Goal: Task Accomplishment & Management: Complete application form

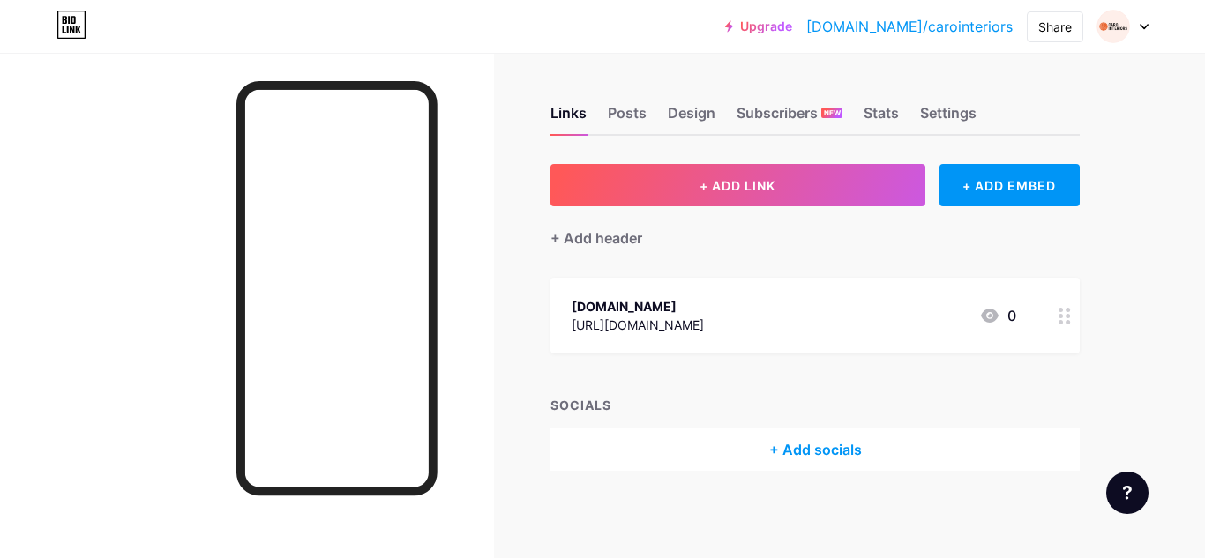
click at [1149, 28] on div "Upgrade [DOMAIN_NAME]/caroin... [DOMAIN_NAME]/carointeriors Share Switch accoun…" at bounding box center [602, 27] width 1205 height 32
click at [1135, 26] on div at bounding box center [1122, 27] width 51 height 32
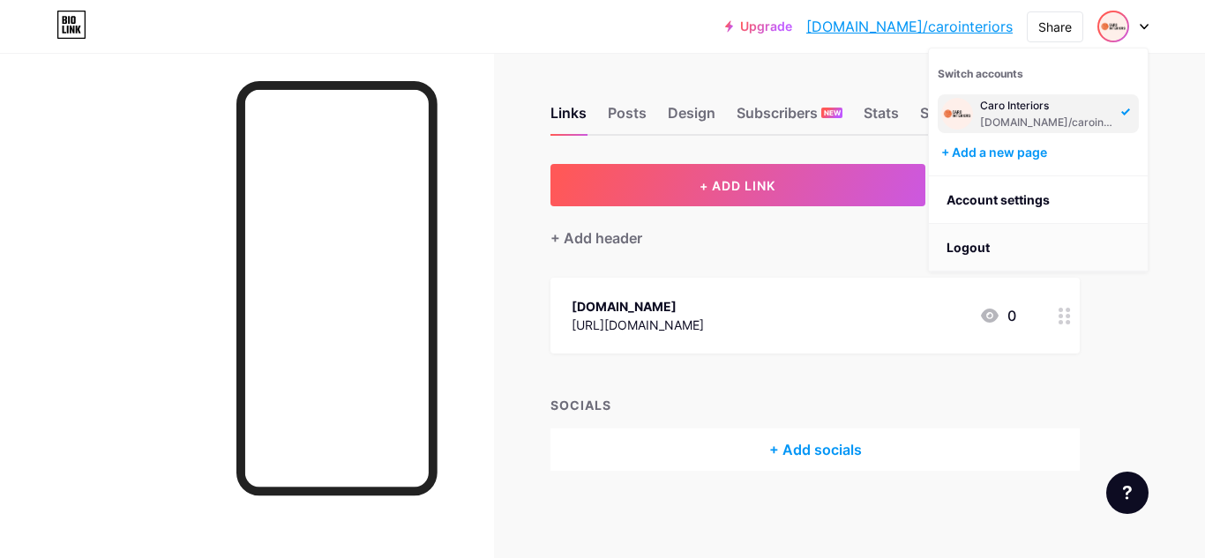
click at [984, 249] on li "Logout" at bounding box center [1038, 248] width 219 height 48
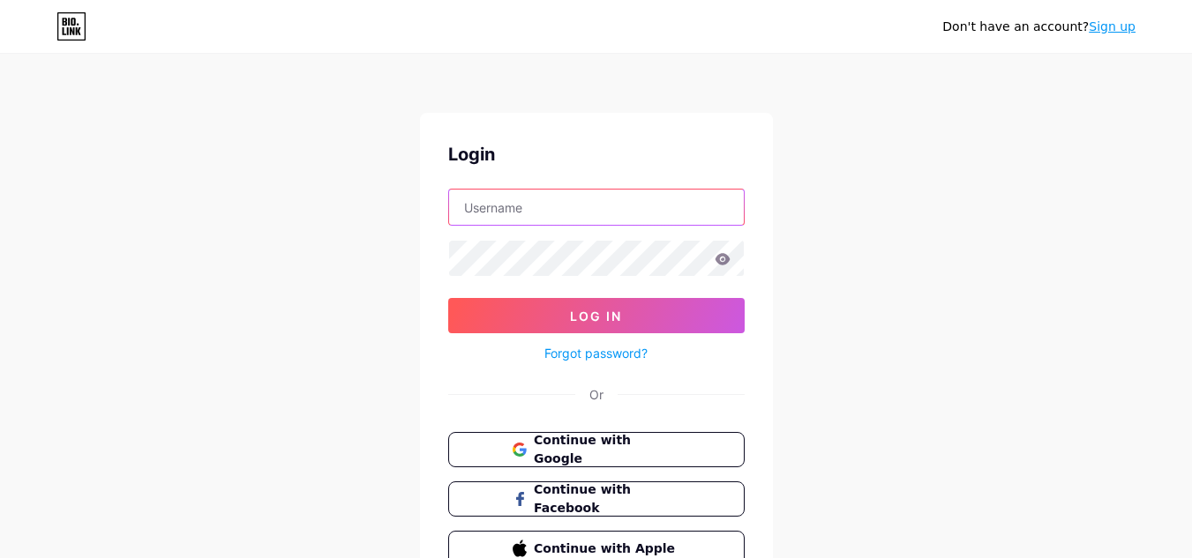
type input "[EMAIL_ADDRESS][DOMAIN_NAME]"
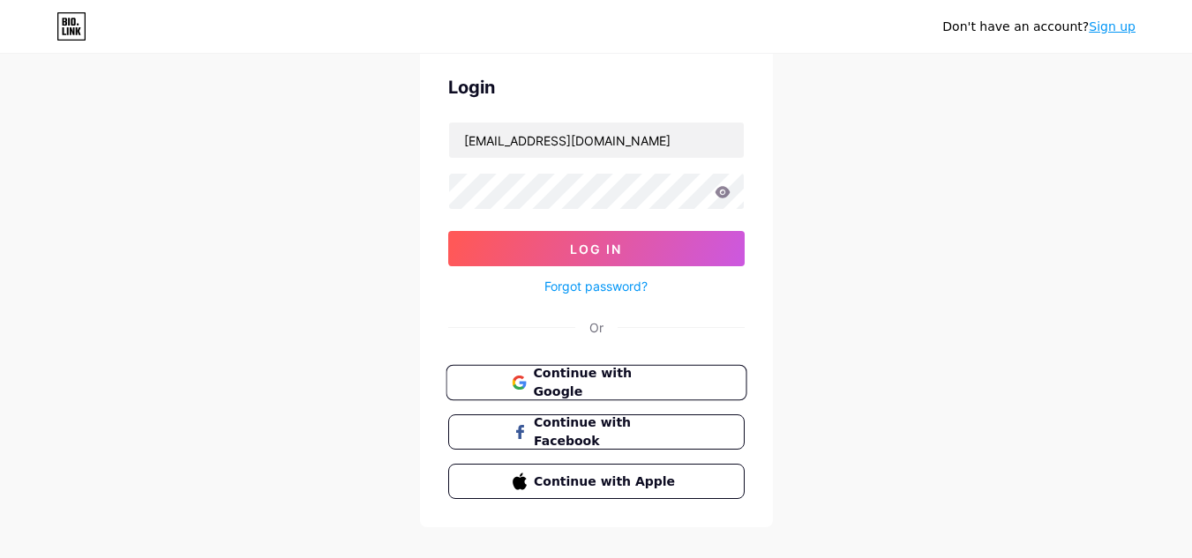
scroll to position [92, 0]
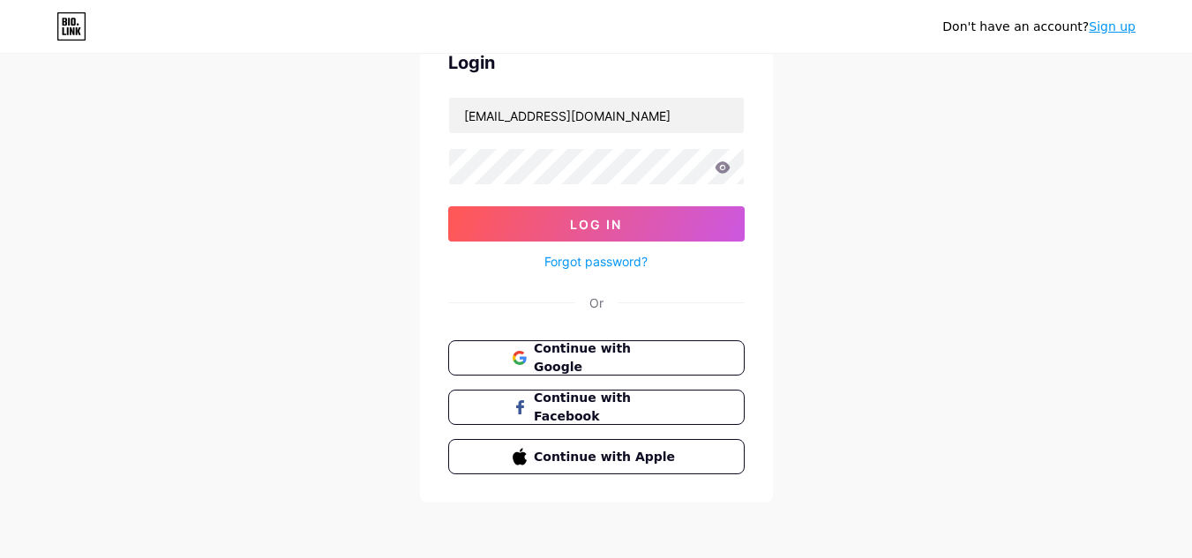
click at [1114, 32] on link "Sign up" at bounding box center [1112, 26] width 47 height 14
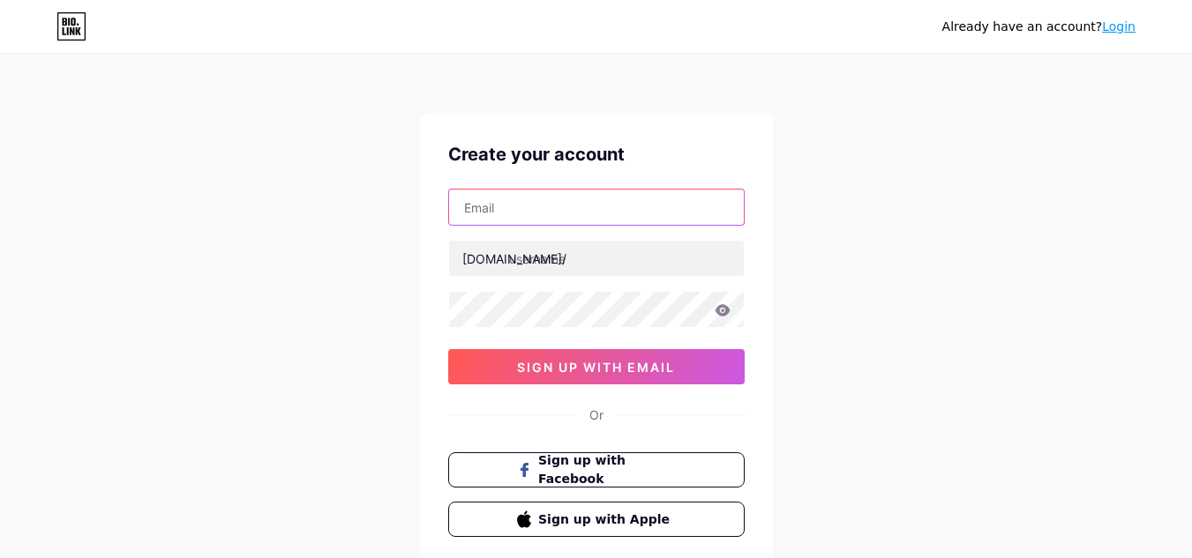
click at [513, 214] on input "text" at bounding box center [596, 207] width 295 height 35
paste input "[EMAIL_ADDRESS][DOMAIN_NAME]"
type input "[EMAIL_ADDRESS][DOMAIN_NAME]"
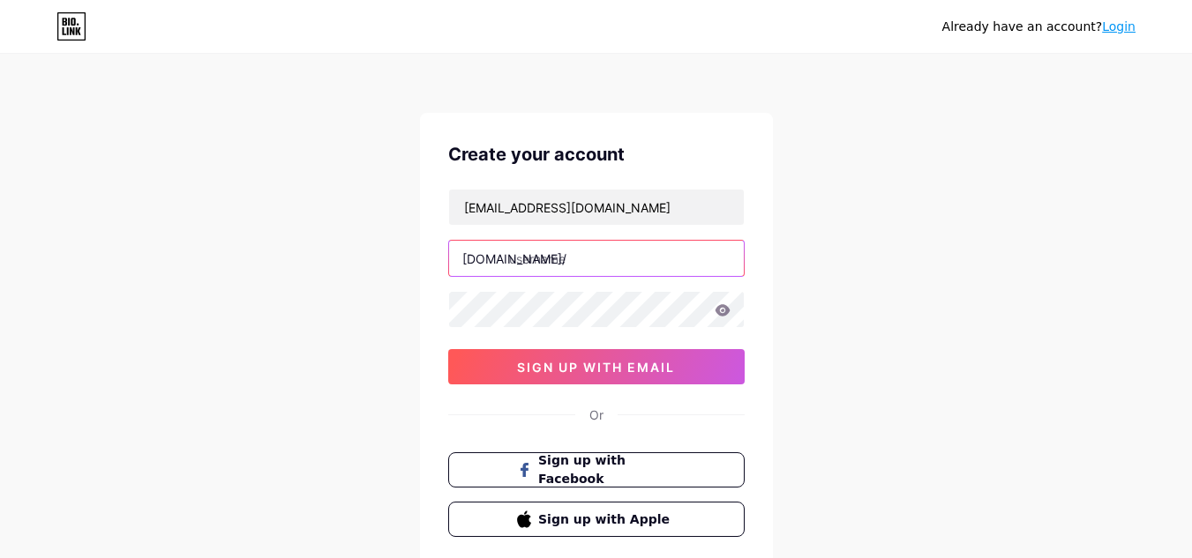
click at [558, 266] on input "text" at bounding box center [596, 258] width 295 height 35
paste input "ombretta"
type input "ombretta"
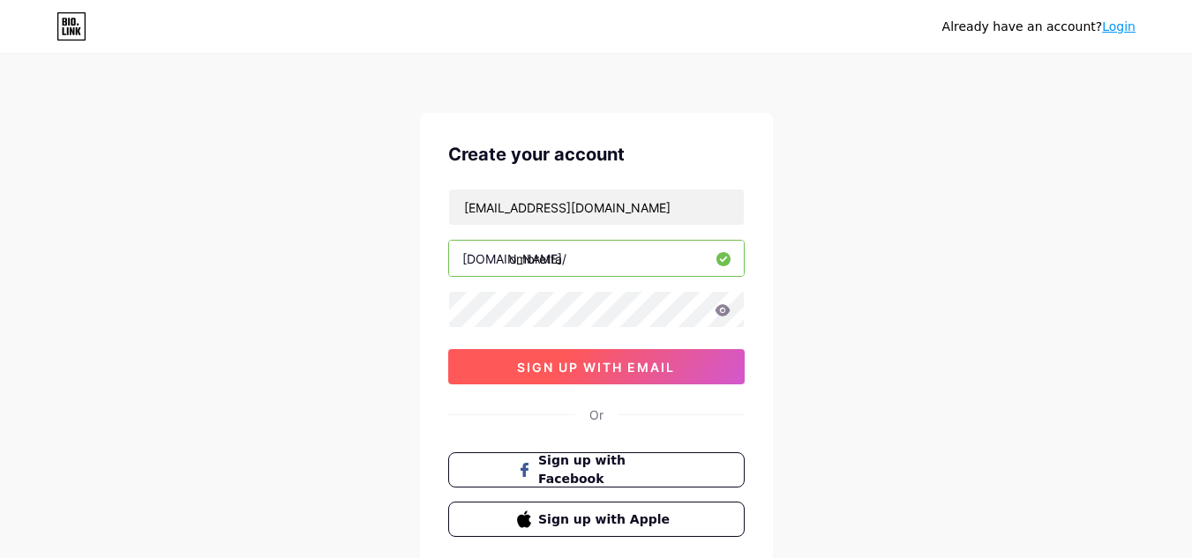
click at [512, 359] on button "sign up with email" at bounding box center [596, 366] width 296 height 35
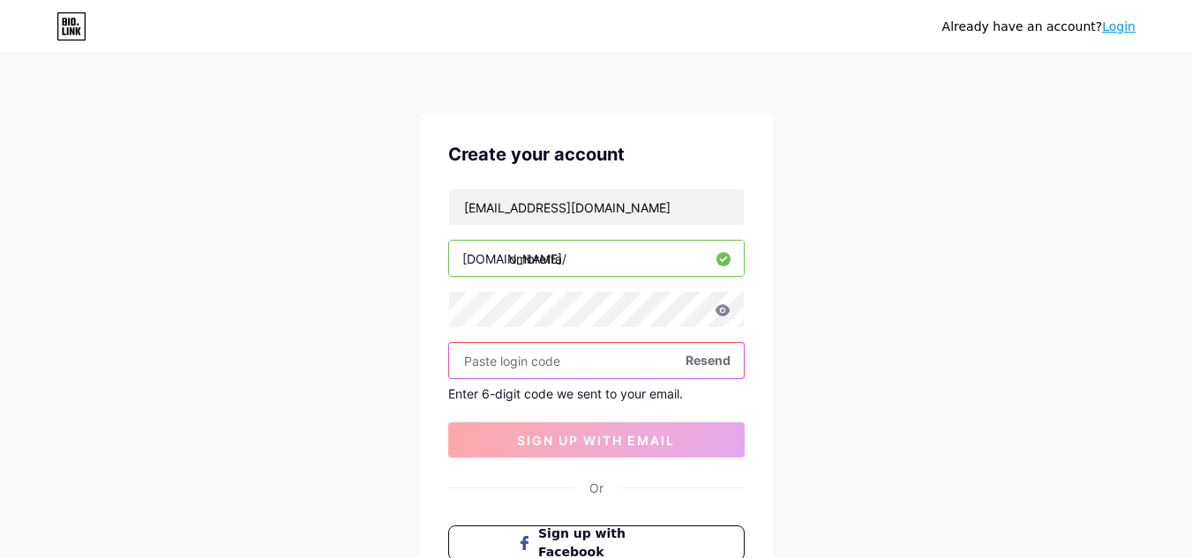
paste input "243858"
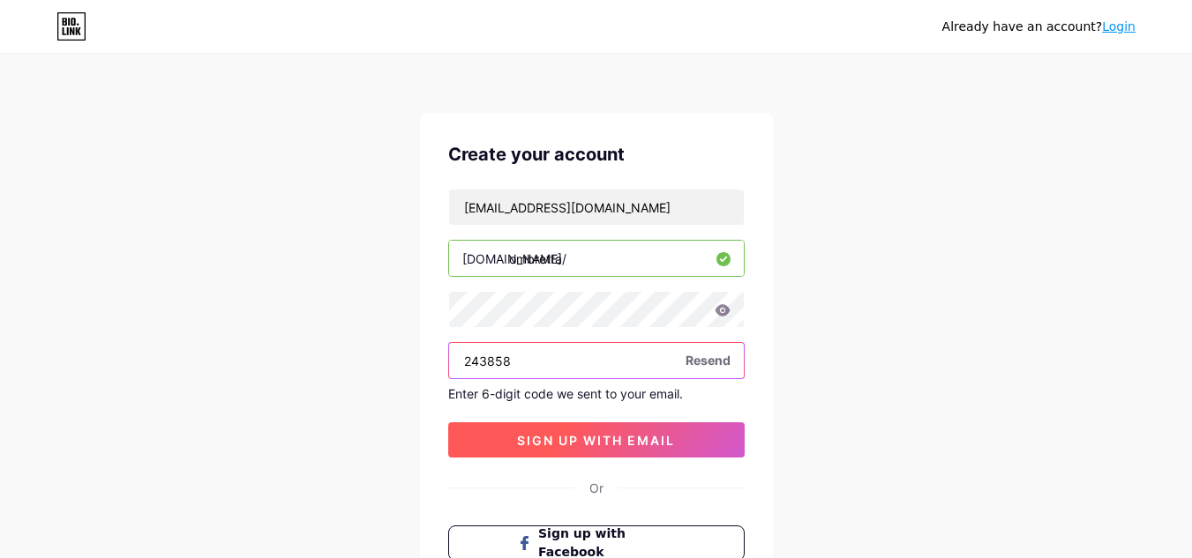
type input "243858"
click at [545, 441] on span "sign up with email" at bounding box center [596, 440] width 158 height 15
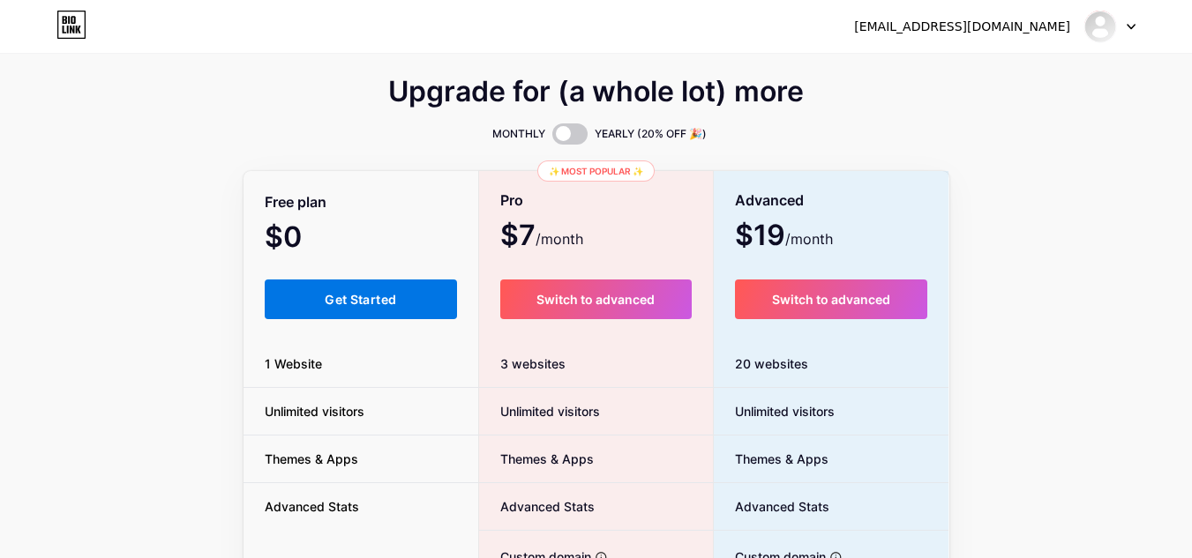
click at [359, 300] on span "Get Started" at bounding box center [360, 299] width 71 height 15
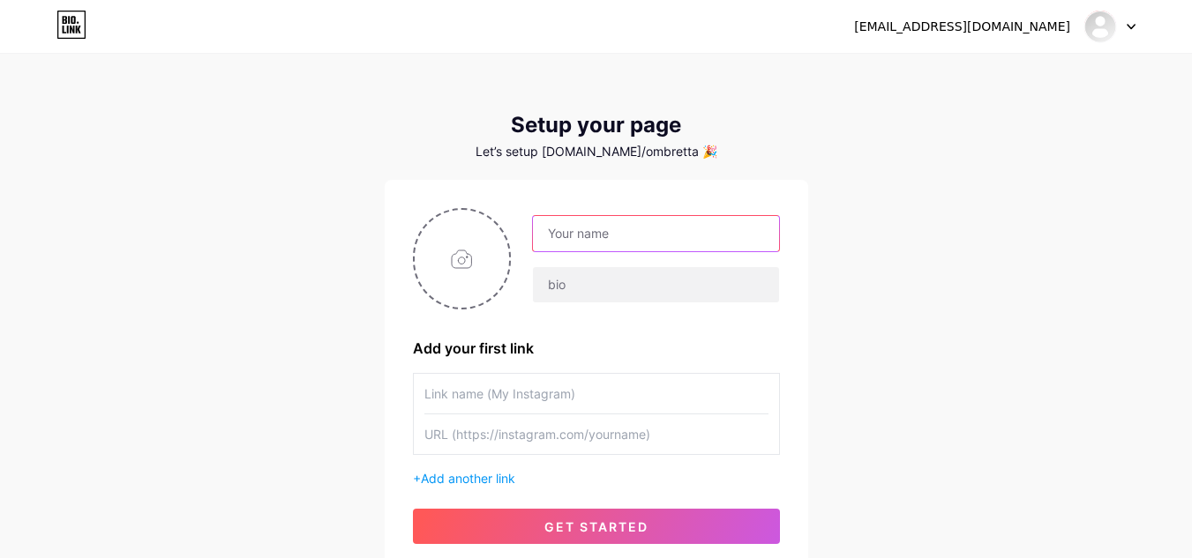
click at [613, 227] on input "text" at bounding box center [655, 233] width 245 height 35
paste input "243858"
type input "243858"
click at [565, 234] on input "text" at bounding box center [655, 233] width 245 height 35
paste input "Ombretta's Italian Restaurant"
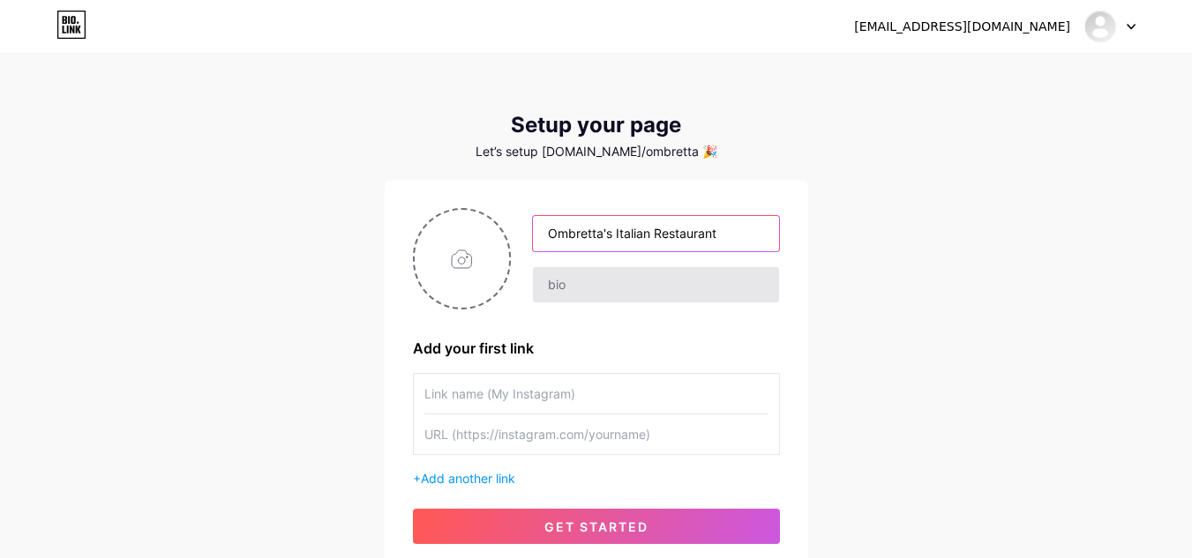
type input "Ombretta's Italian Restaurant"
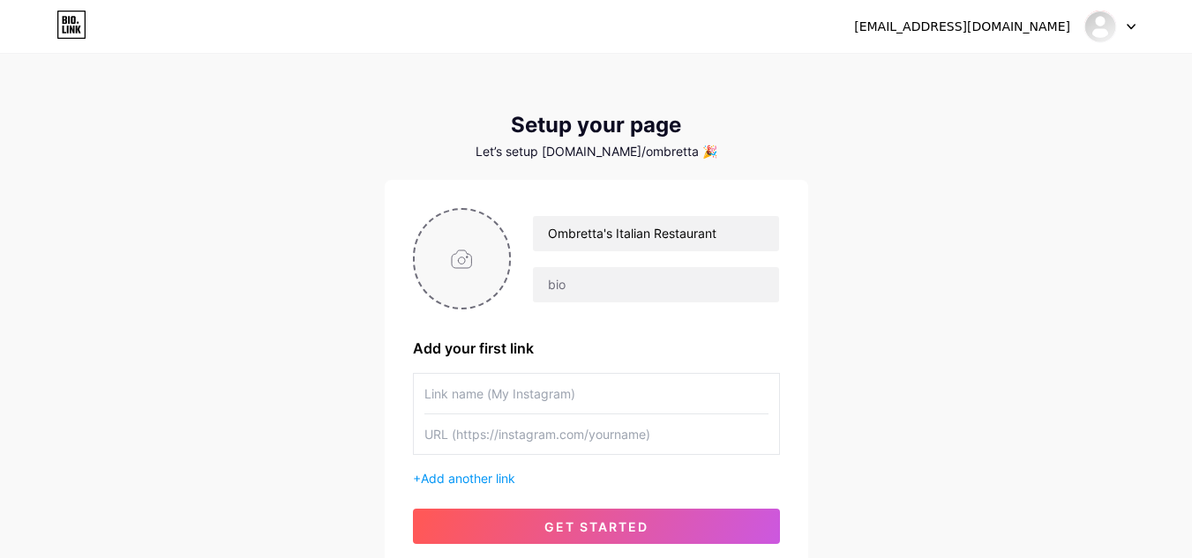
click at [480, 266] on input "file" at bounding box center [462, 259] width 95 height 98
type input "C:\fakepath\ombretta.jpg"
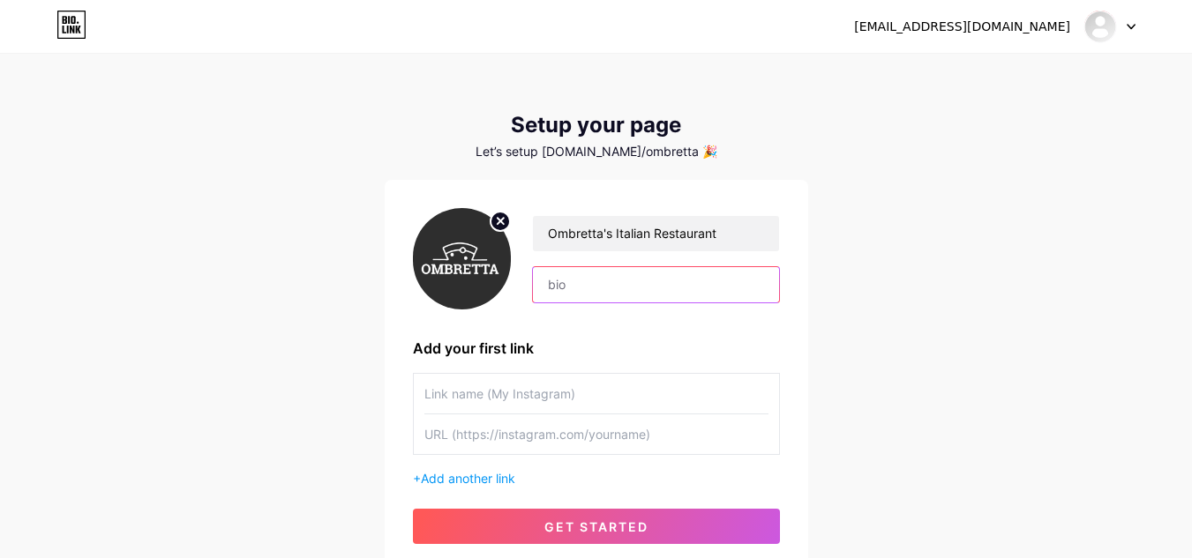
click at [547, 287] on input "text" at bounding box center [655, 284] width 245 height 35
paste input "Ombretta’s Italian Restaurant is a place for connection, flavour and easygoing …"
click at [720, 290] on input "Ombretta’s Italian Restaurant is a place for connection, flavour and easygoing …" at bounding box center [655, 284] width 245 height 35
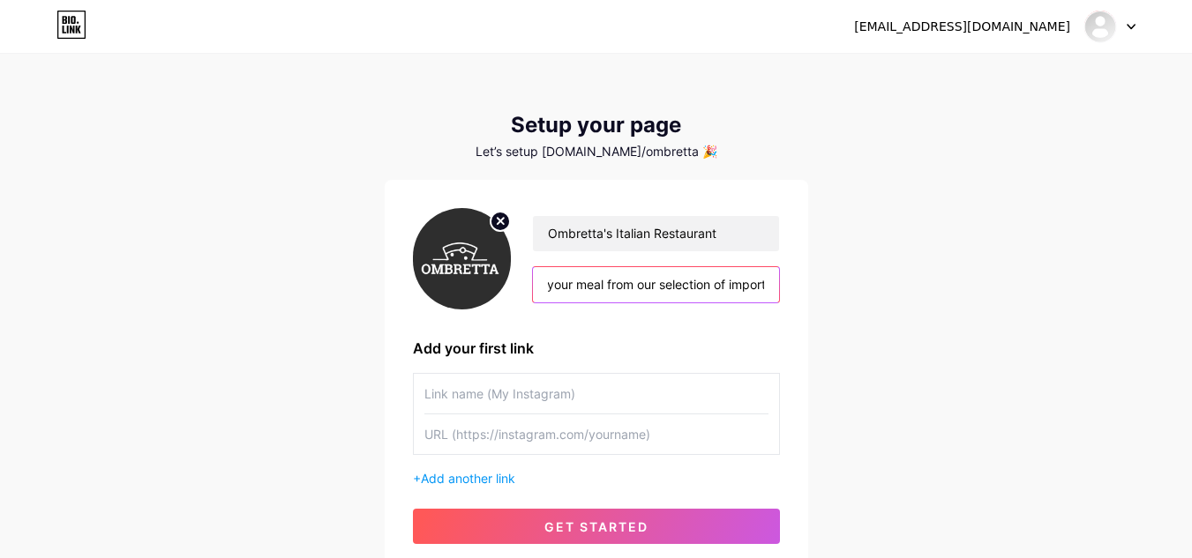
click at [720, 290] on input "Ombretta’s Italian Restaurant is a place for connection, flavour and easygoing …" at bounding box center [655, 284] width 245 height 35
click at [714, 284] on input "Ombretta’s Italian Restaurant is a place for connection, flavour and easygoing …" at bounding box center [655, 284] width 245 height 35
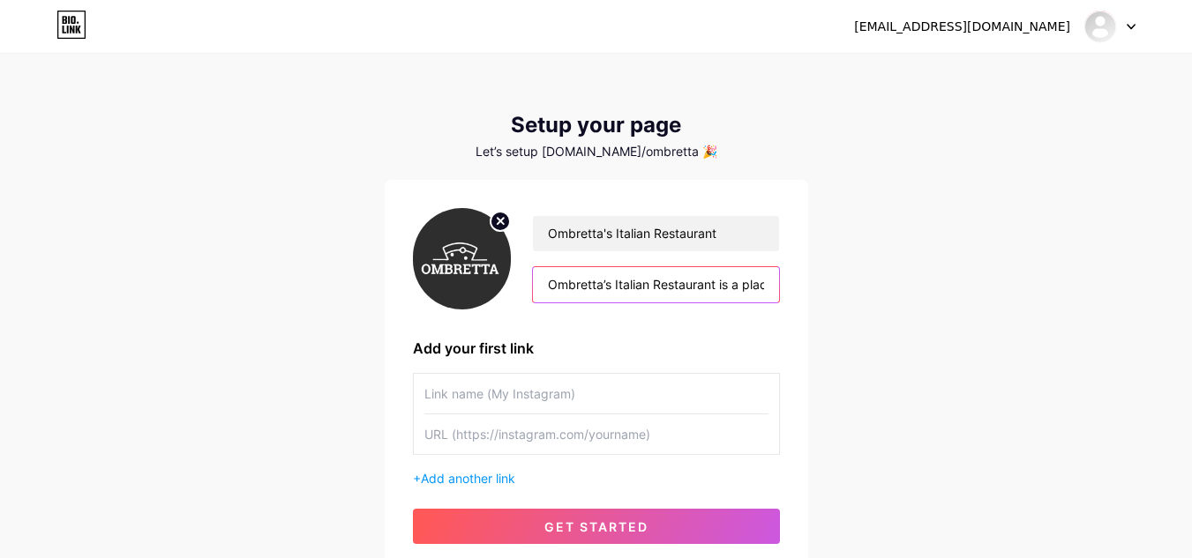
scroll to position [0, 2738]
click at [663, 291] on input "Ombretta’s Italian Restaurant is a place for connection, flavour and easygoing …" at bounding box center [655, 284] width 245 height 35
drag, startPoint x: 648, startPoint y: 283, endPoint x: 925, endPoint y: 300, distance: 277.5
click at [925, 300] on div "[EMAIL_ADDRESS][DOMAIN_NAME] Dashboard Logout Setup your page Let’s setup [DOMA…" at bounding box center [596, 314] width 1192 height 629
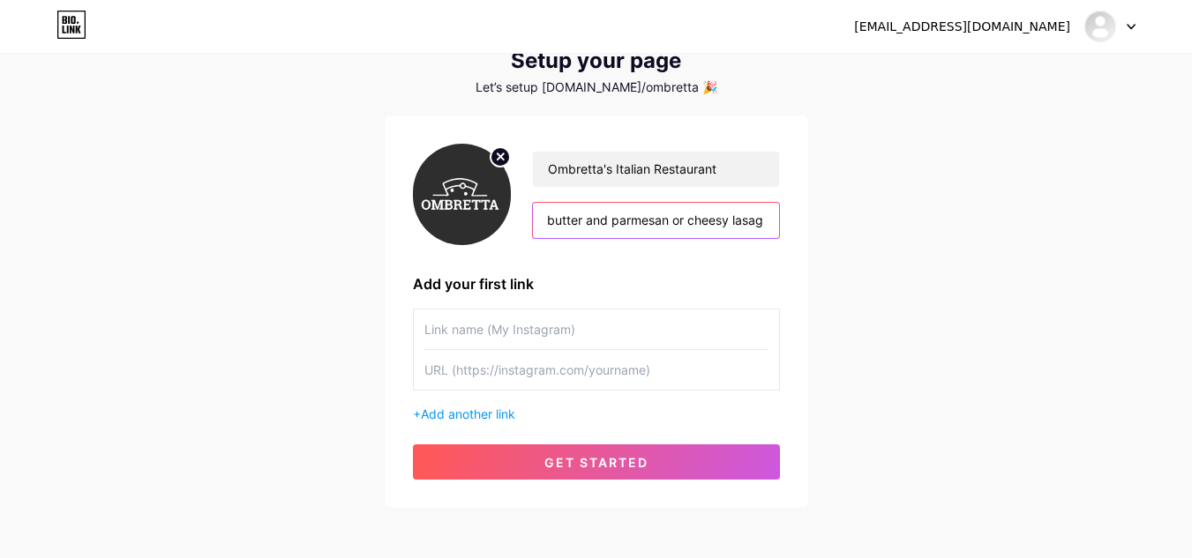
scroll to position [88, 0]
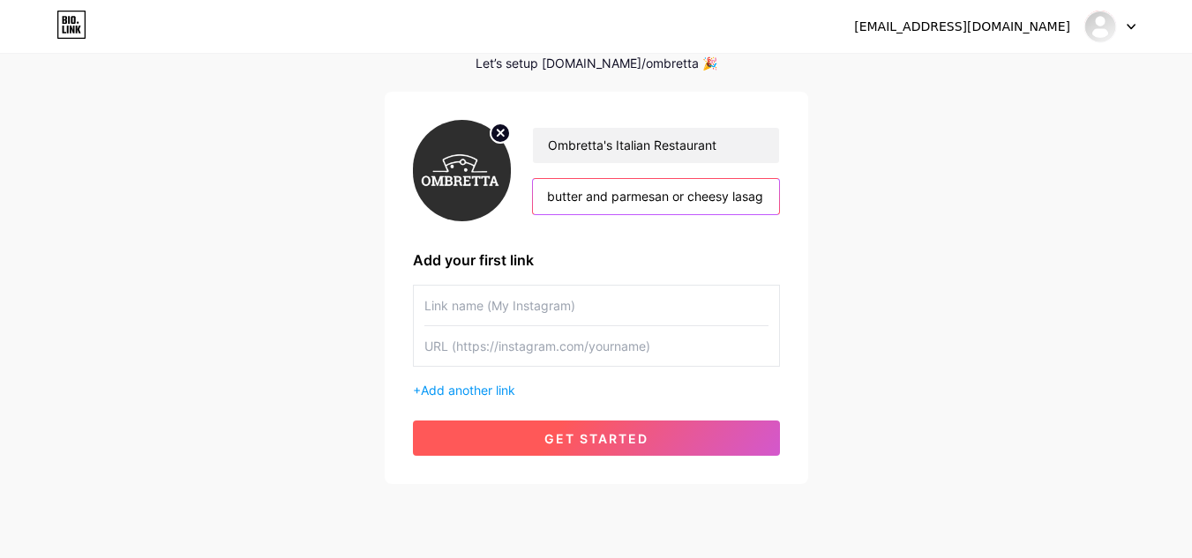
type input "Ombretta’s Italian Restaurant is a place for connection, flavour and easygoing …"
click at [572, 442] on span "get started" at bounding box center [596, 438] width 104 height 15
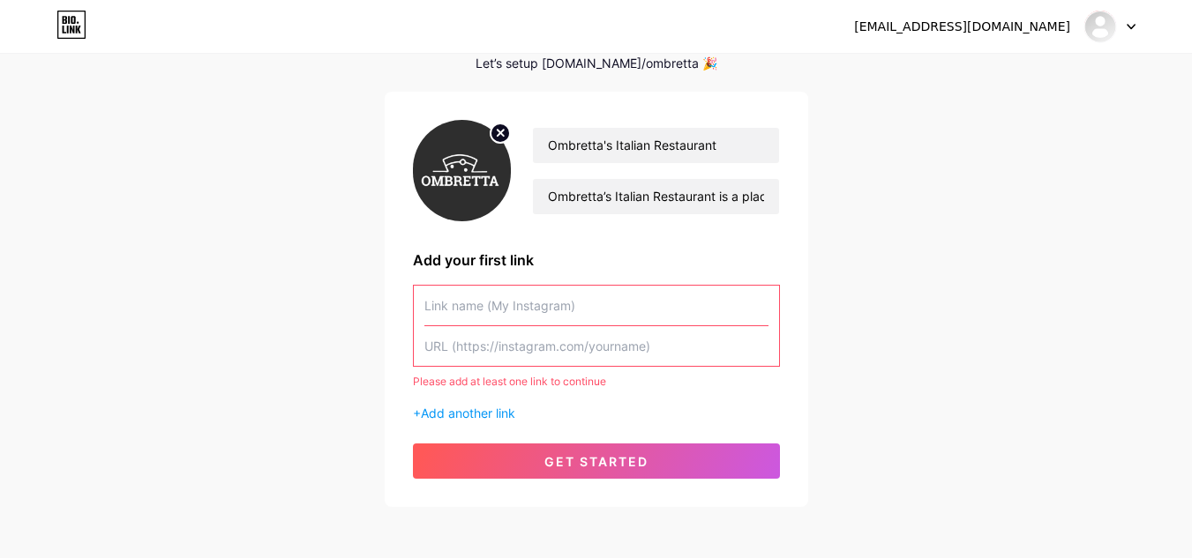
click at [461, 357] on input "text" at bounding box center [596, 346] width 344 height 40
paste input "[URL][DOMAIN_NAME]"
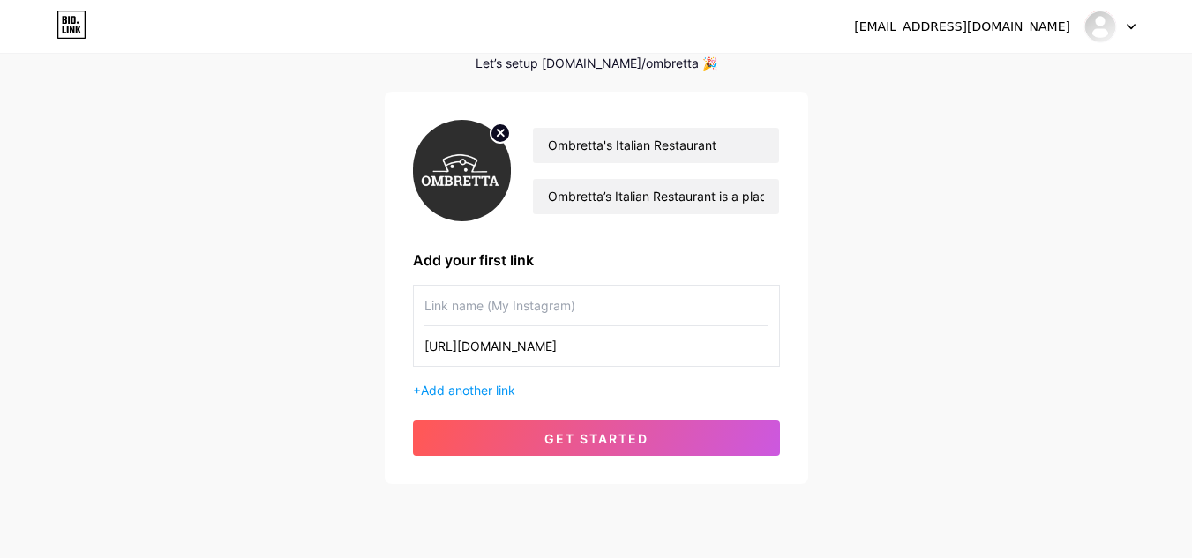
type input "[URL][DOMAIN_NAME]"
click at [495, 301] on input "text" at bounding box center [596, 306] width 344 height 40
paste input "[URL][DOMAIN_NAME]"
drag, startPoint x: 470, startPoint y: 309, endPoint x: 408, endPoint y: 308, distance: 61.8
click at [408, 308] on div "Ombretta's Italian Restaurant Ombretta’s Italian Restaurant is a place for conn…" at bounding box center [596, 288] width 423 height 393
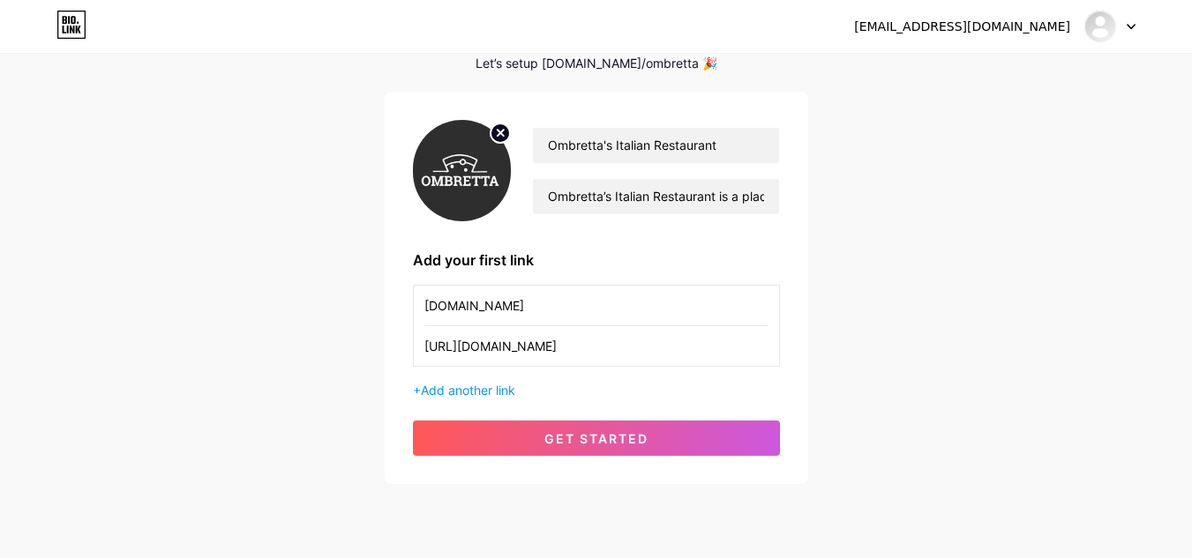
type input "[DOMAIN_NAME]"
click at [408, 308] on div "Ombretta's Italian Restaurant Ombretta’s Italian Restaurant is a place for conn…" at bounding box center [596, 288] width 423 height 393
click at [514, 311] on input "[DOMAIN_NAME]" at bounding box center [596, 306] width 344 height 40
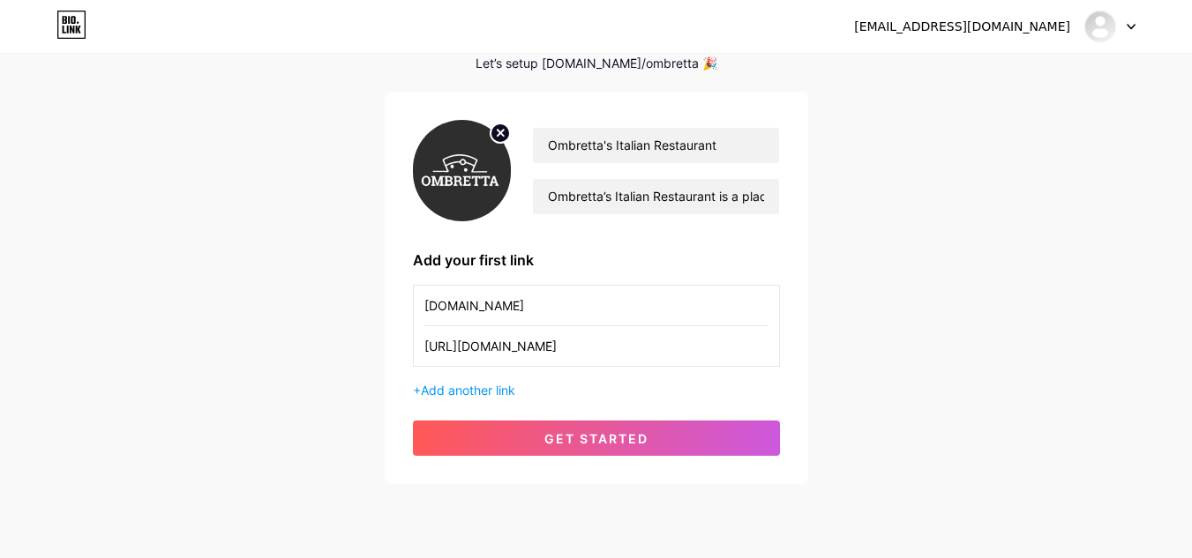
click at [514, 306] on input "[DOMAIN_NAME]" at bounding box center [596, 306] width 344 height 40
paste input "[DOMAIN_NAME]"
type input "[DOMAIN_NAME]"
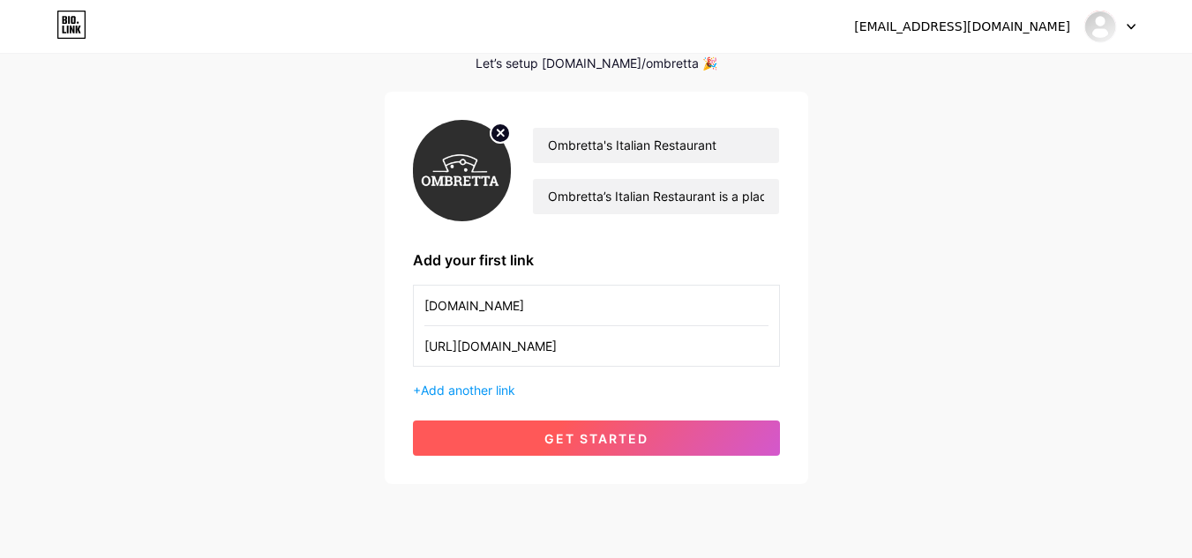
click at [563, 446] on span "get started" at bounding box center [596, 438] width 104 height 15
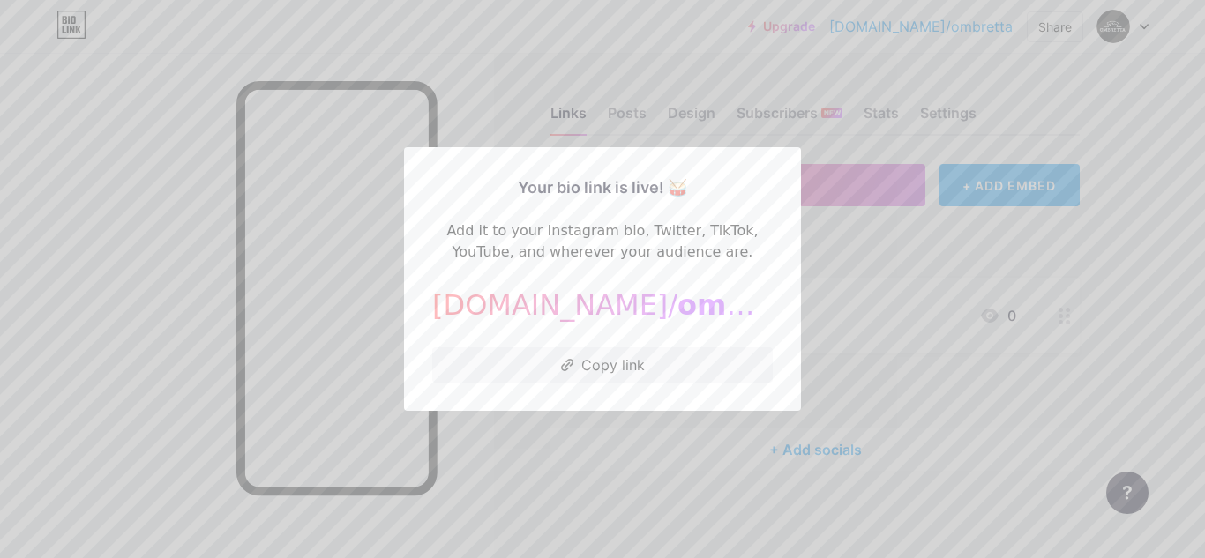
click at [678, 302] on span "ombretta" at bounding box center [752, 305] width 148 height 34
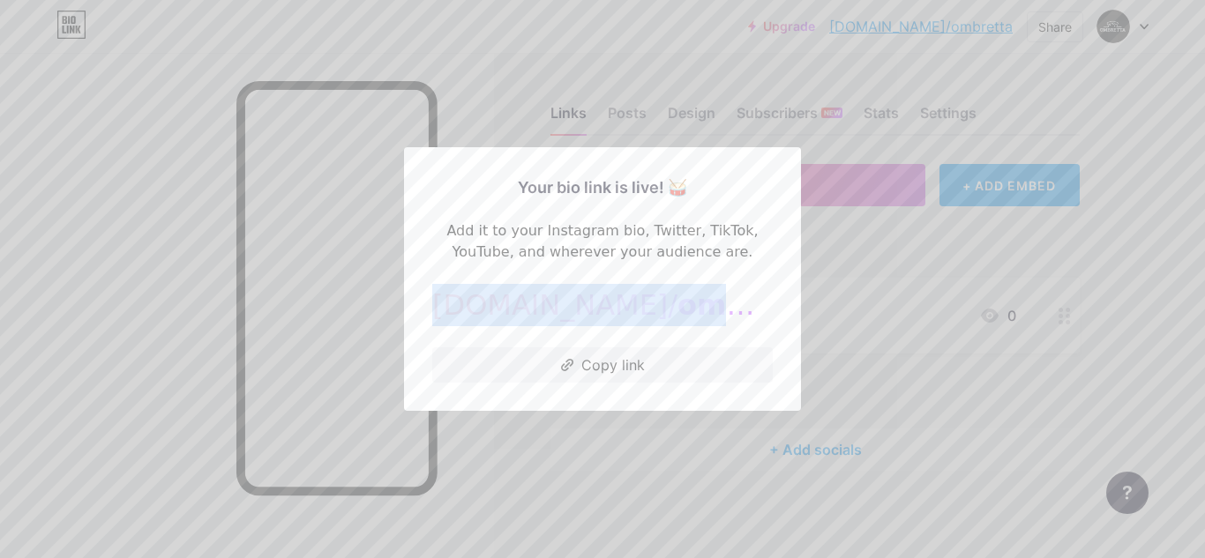
click at [678, 302] on span "ombretta" at bounding box center [752, 305] width 148 height 34
copy div "[DOMAIN_NAME]/ ombretta"
click at [701, 106] on div at bounding box center [602, 279] width 1205 height 558
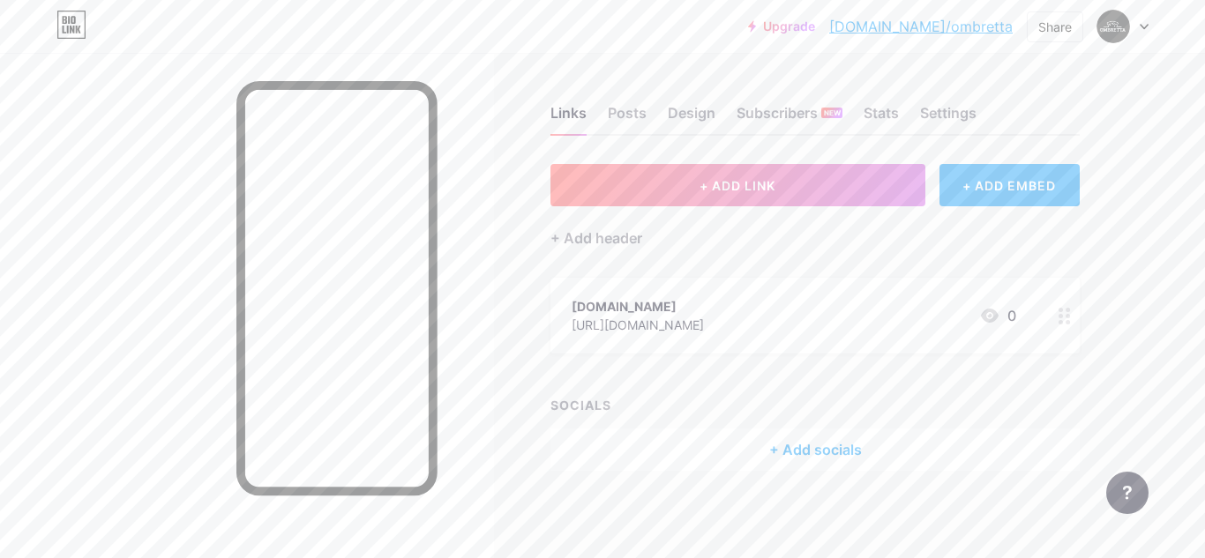
click at [958, 36] on link "[DOMAIN_NAME]/ombretta" at bounding box center [921, 26] width 184 height 21
